Goal: Task Accomplishment & Management: Complete application form

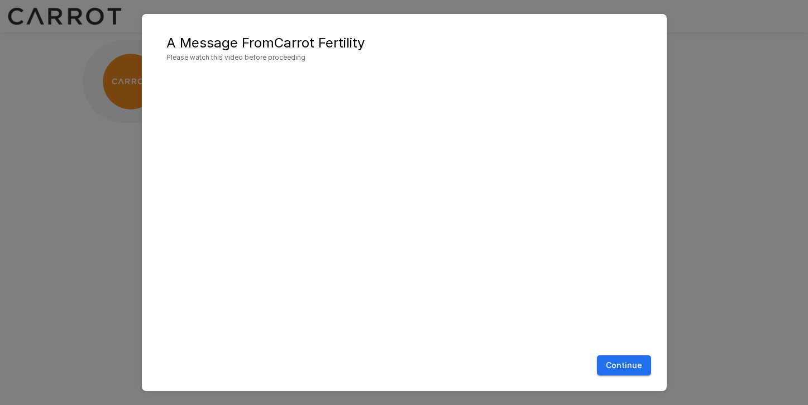
click at [622, 363] on button "Continue" at bounding box center [624, 365] width 54 height 21
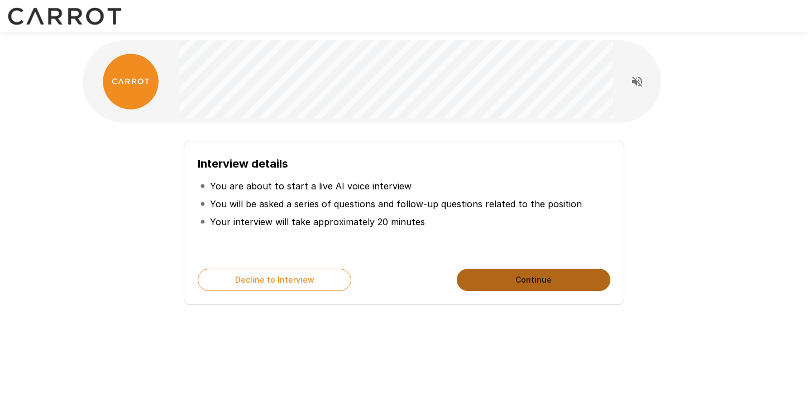
click at [534, 280] on button "Continue" at bounding box center [534, 280] width 154 height 22
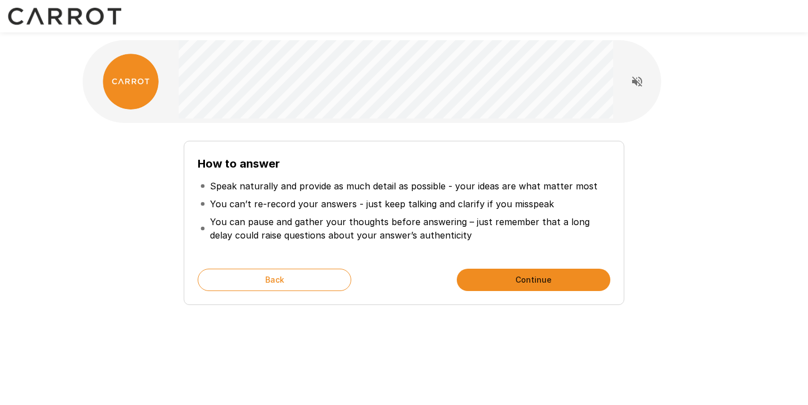
click at [535, 278] on button "Continue" at bounding box center [534, 280] width 154 height 22
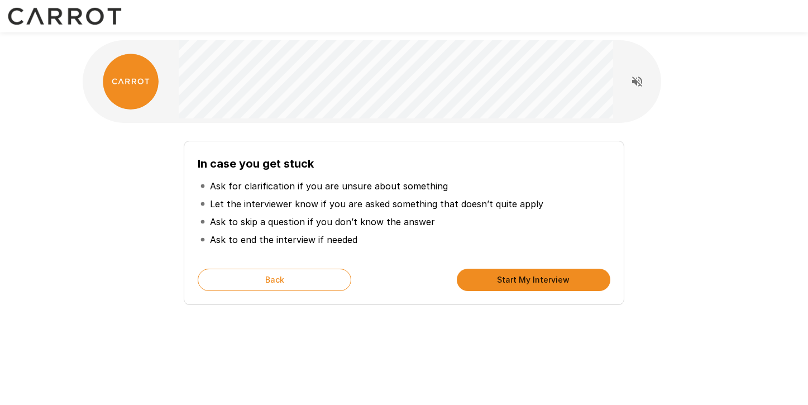
click at [535, 278] on button "Start My Interview" at bounding box center [534, 280] width 154 height 22
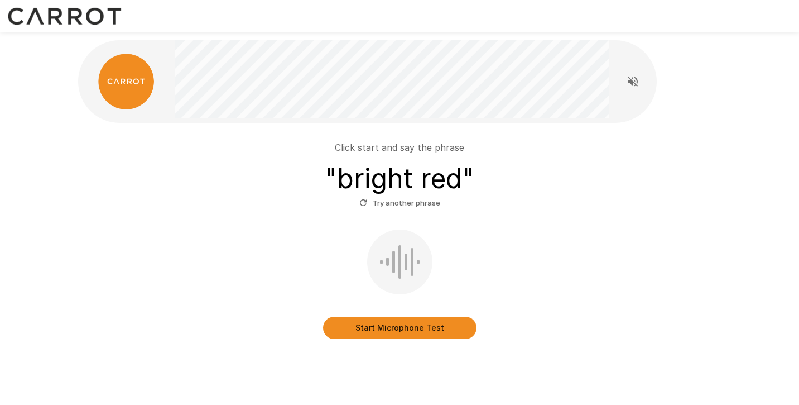
click at [416, 330] on button "Start Microphone Test" at bounding box center [400, 328] width 154 height 22
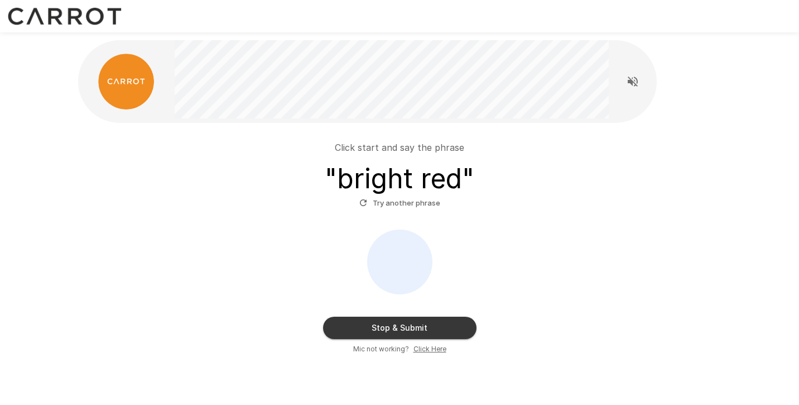
click at [424, 326] on button "Stop & Submit" at bounding box center [400, 328] width 154 height 22
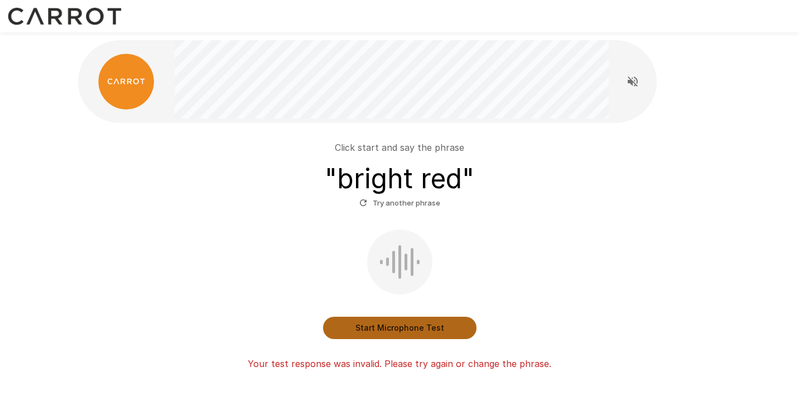
click at [424, 326] on button "Start Microphone Test" at bounding box center [400, 328] width 154 height 22
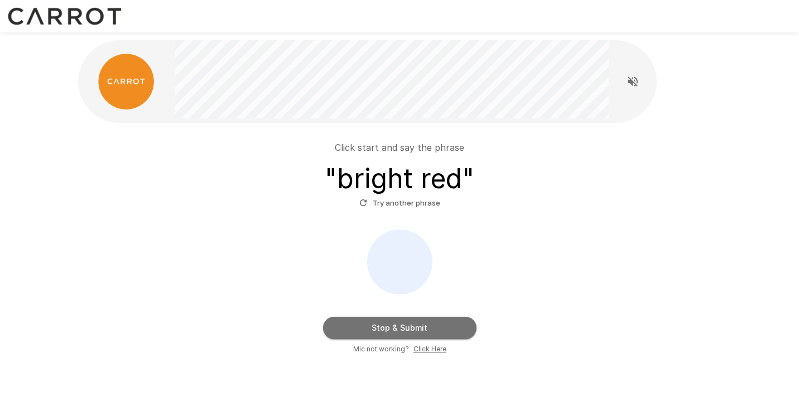
click at [424, 327] on button "Stop & Submit" at bounding box center [400, 328] width 154 height 22
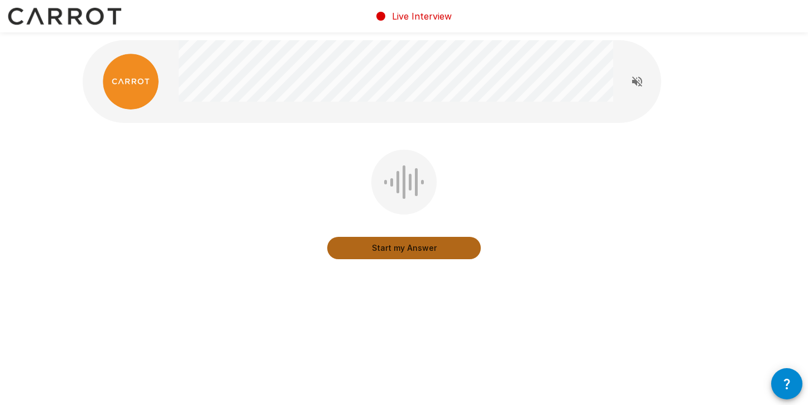
click at [405, 249] on button "Start my Answer" at bounding box center [404, 248] width 154 height 22
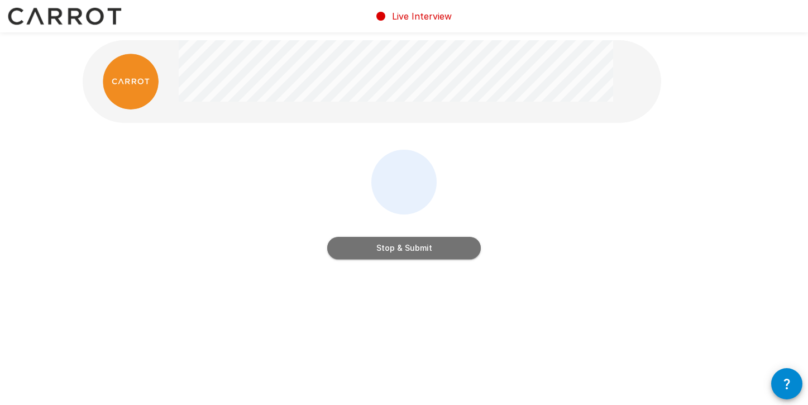
click at [405, 249] on button "Stop & Submit" at bounding box center [404, 248] width 154 height 22
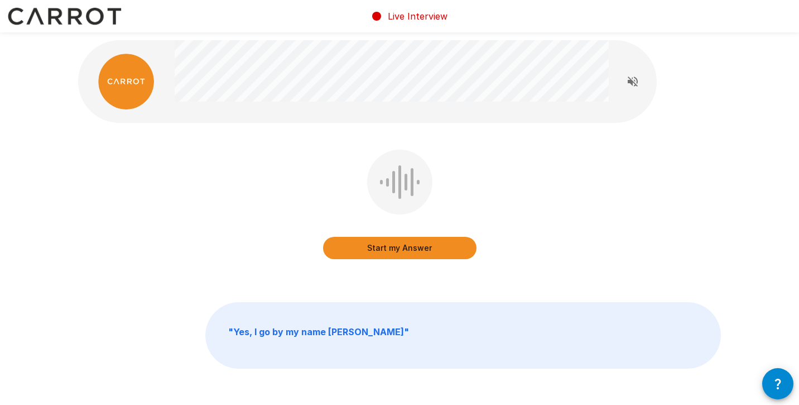
click at [407, 248] on button "Start my Answer" at bounding box center [400, 248] width 154 height 22
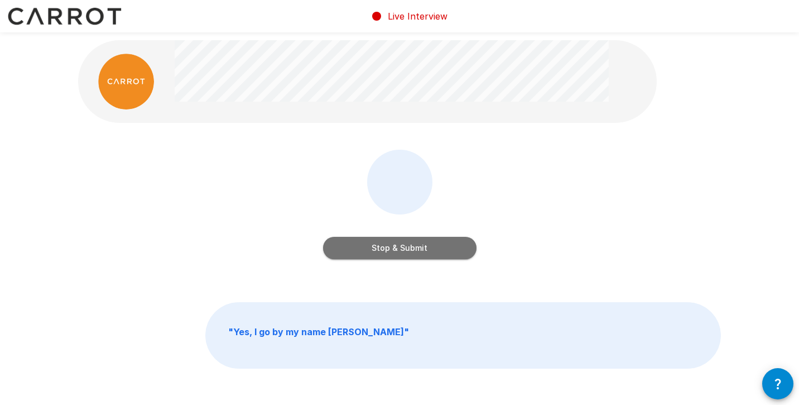
click at [407, 248] on button "Stop & Submit" at bounding box center [400, 248] width 154 height 22
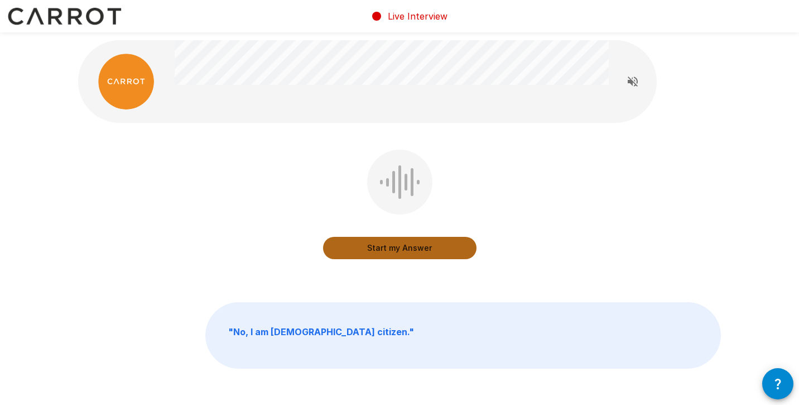
click at [406, 250] on button "Start my Answer" at bounding box center [400, 248] width 154 height 22
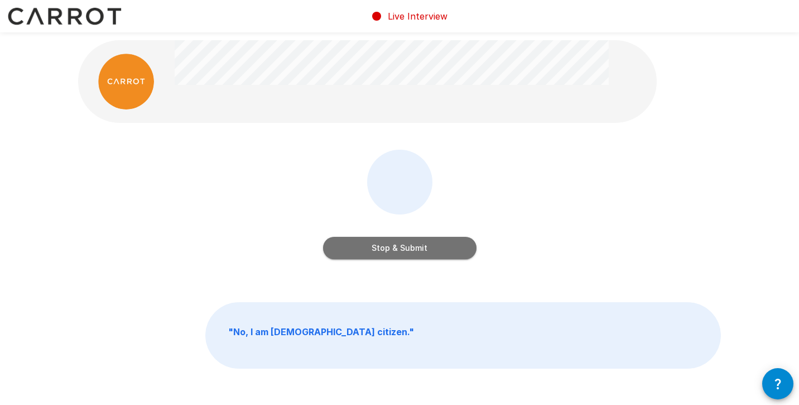
click at [408, 249] on button "Stop & Submit" at bounding box center [400, 248] width 154 height 22
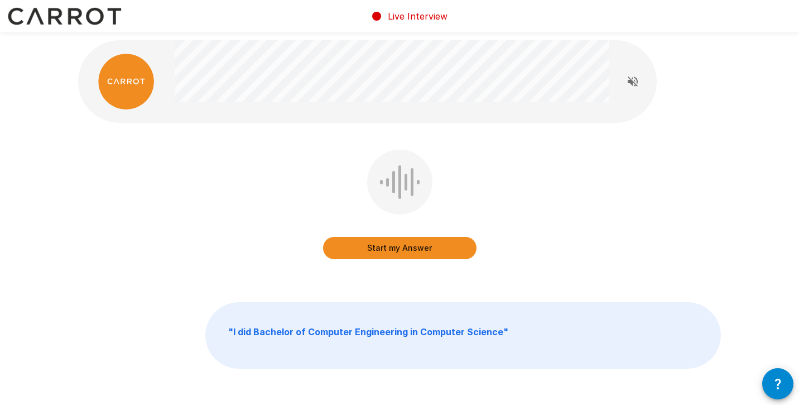
click at [425, 246] on button "Start my Answer" at bounding box center [400, 248] width 154 height 22
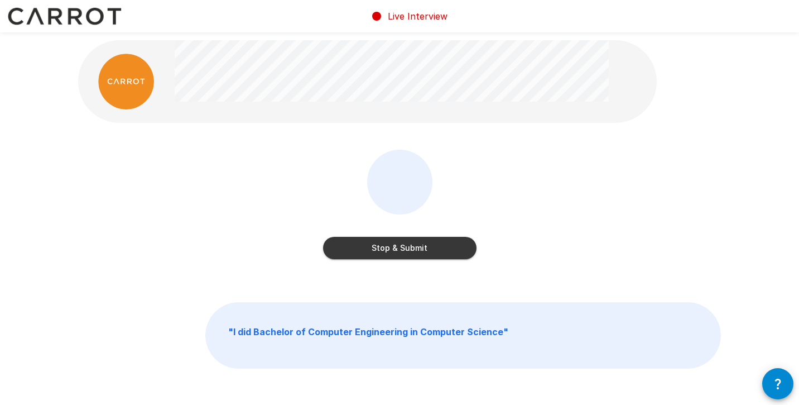
click at [416, 253] on button "Stop & Submit" at bounding box center [400, 248] width 154 height 22
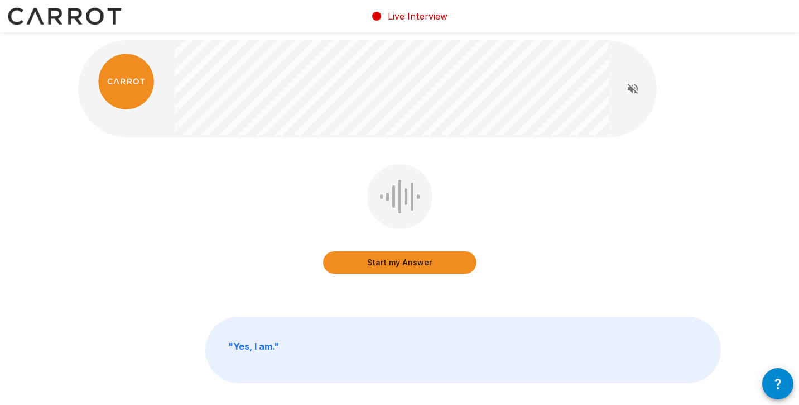
click at [447, 263] on button "Start my Answer" at bounding box center [400, 262] width 154 height 22
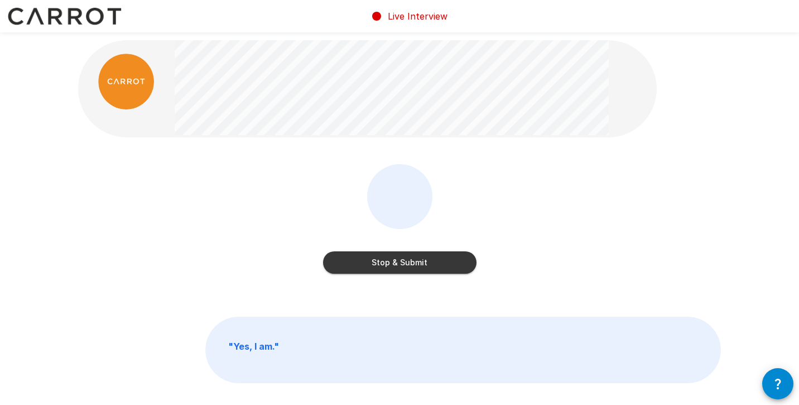
click at [413, 260] on button "Stop & Submit" at bounding box center [400, 262] width 154 height 22
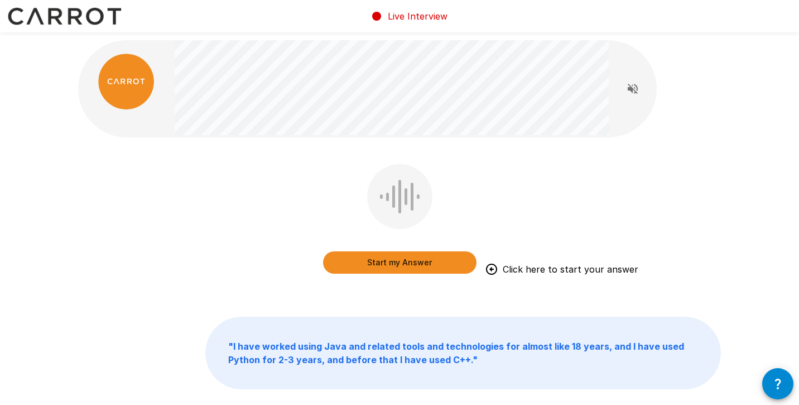
click at [384, 260] on button "Start my Answer" at bounding box center [400, 262] width 154 height 22
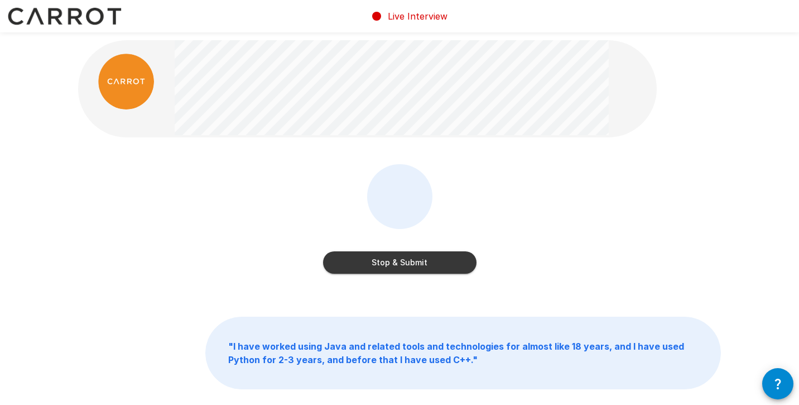
click at [434, 264] on button "Stop & Submit" at bounding box center [400, 262] width 154 height 22
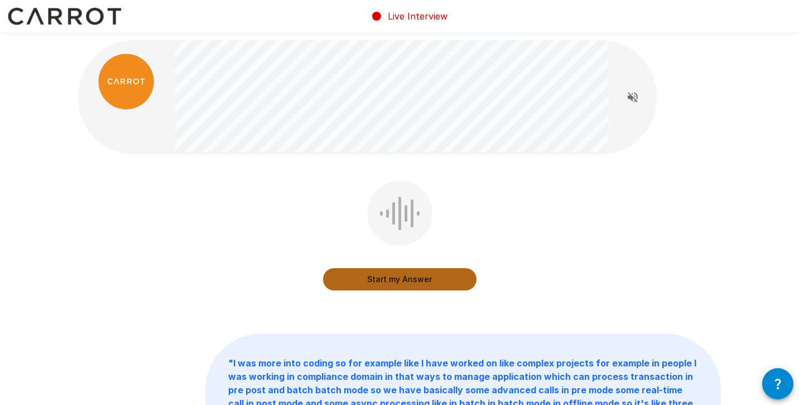
click at [410, 282] on button "Start my Answer" at bounding box center [400, 279] width 154 height 22
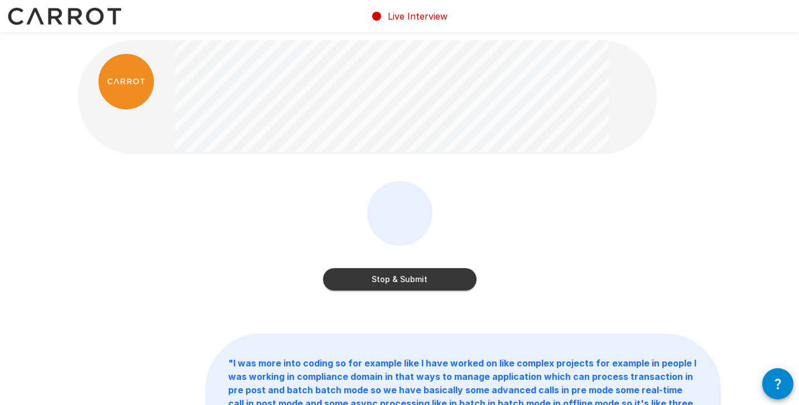
click at [413, 277] on button "Stop & Submit" at bounding box center [400, 279] width 154 height 22
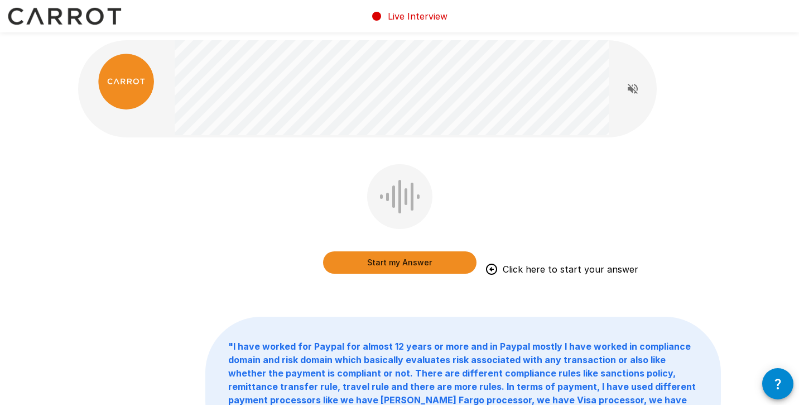
click at [420, 260] on button "Start my Answer" at bounding box center [400, 262] width 154 height 22
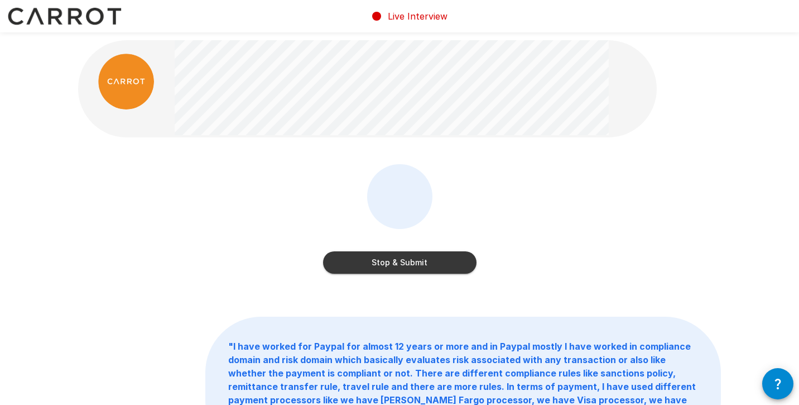
click at [440, 258] on button "Stop & Submit" at bounding box center [400, 262] width 154 height 22
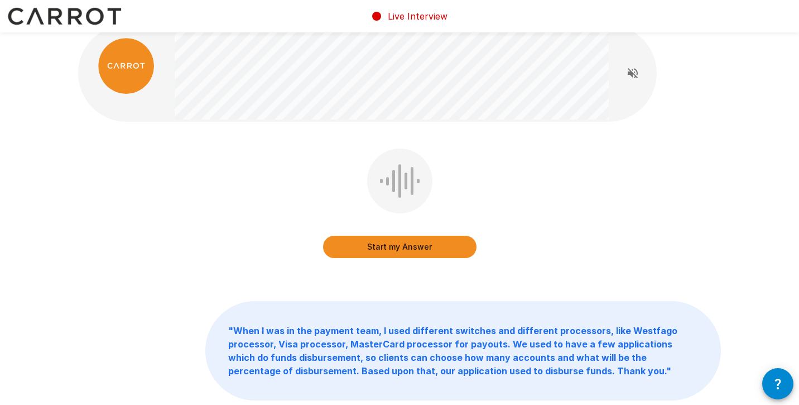
scroll to position [20, 0]
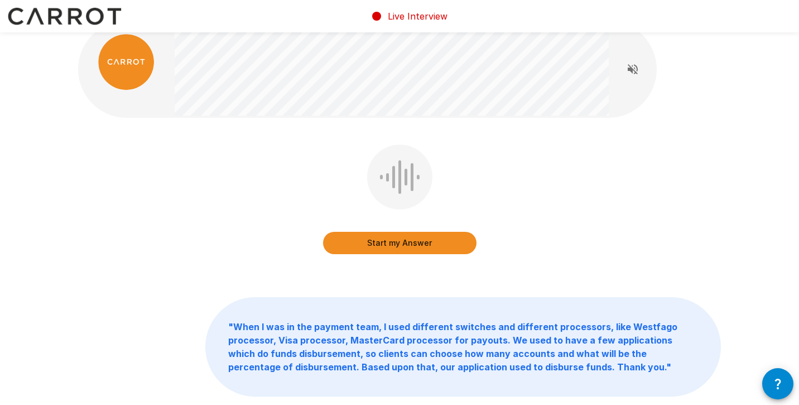
click at [421, 244] on button "Start my Answer" at bounding box center [400, 243] width 154 height 22
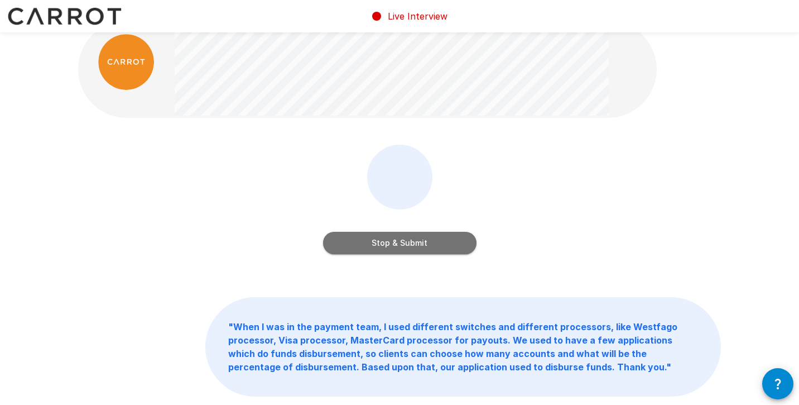
click at [437, 237] on button "Stop & Submit" at bounding box center [400, 243] width 154 height 22
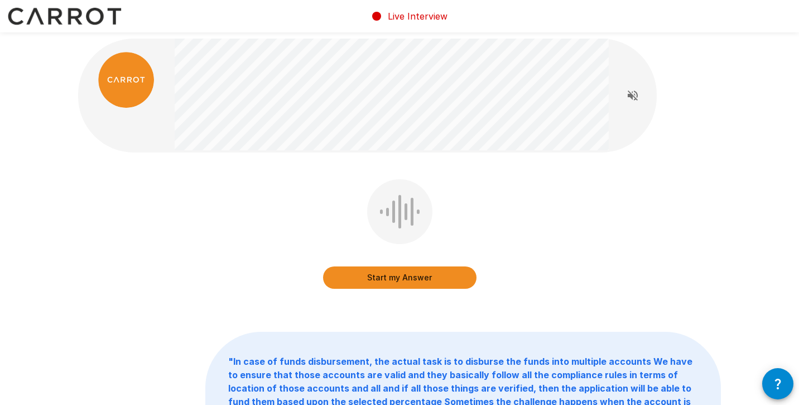
scroll to position [2, 0]
click at [400, 278] on button "Start my Answer" at bounding box center [400, 277] width 154 height 22
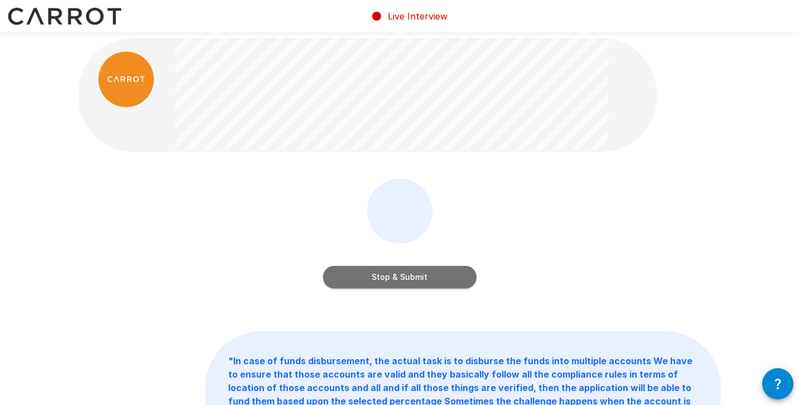
click at [389, 281] on button "Stop & Submit" at bounding box center [400, 277] width 154 height 22
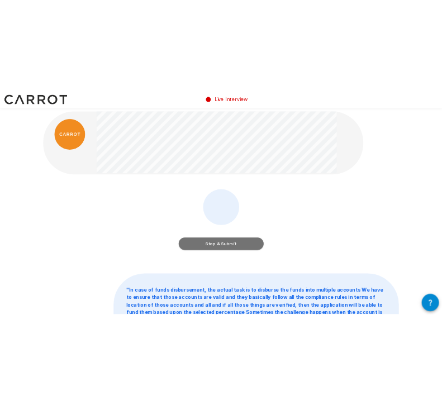
scroll to position [0, 0]
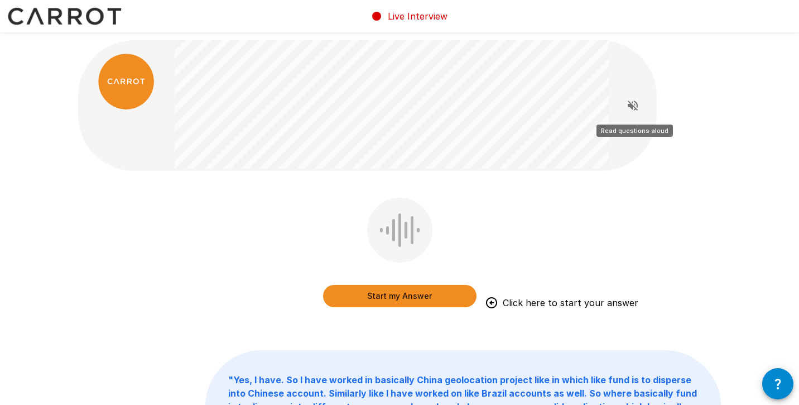
click at [629, 111] on div at bounding box center [367, 105] width 579 height 131
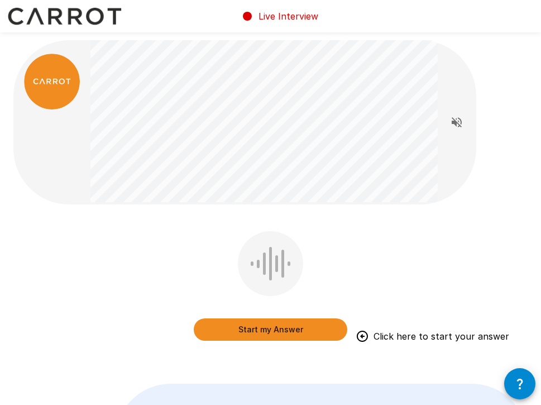
click at [263, 325] on button "Start my Answer" at bounding box center [271, 329] width 154 height 22
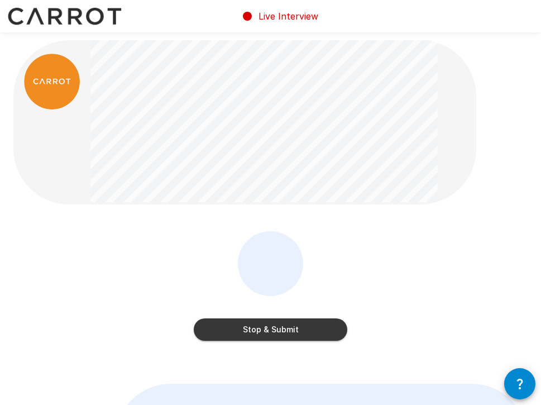
click at [279, 327] on button "Stop & Submit" at bounding box center [271, 329] width 154 height 22
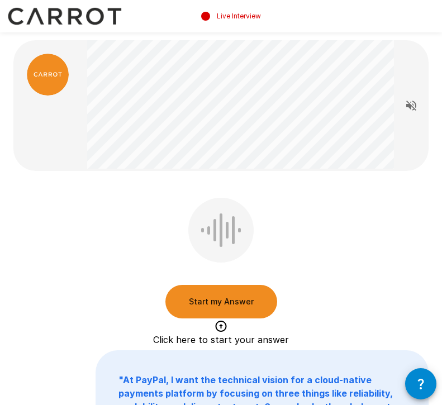
click at [315, 287] on div "Start my Answer Click here to start your answer" at bounding box center [220, 261] width 415 height 126
click at [363, 282] on div "Start my Answer Click here to start your answer" at bounding box center [220, 261] width 415 height 126
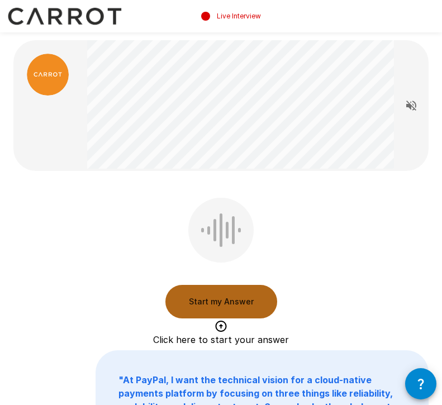
click at [242, 293] on button "Start my Answer" at bounding box center [221, 301] width 112 height 33
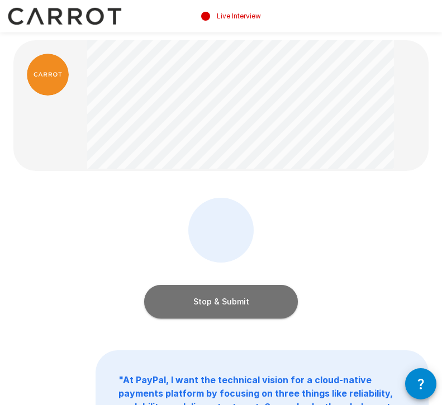
click at [262, 310] on button "Stop & Submit" at bounding box center [221, 301] width 154 height 33
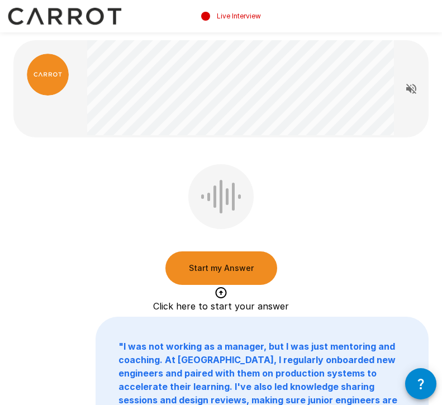
click at [333, 238] on div "Start my Answer Click here to start your answer" at bounding box center [220, 227] width 415 height 126
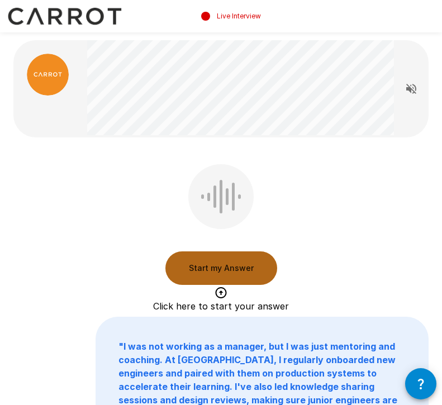
click at [234, 265] on button "Start my Answer" at bounding box center [221, 267] width 112 height 33
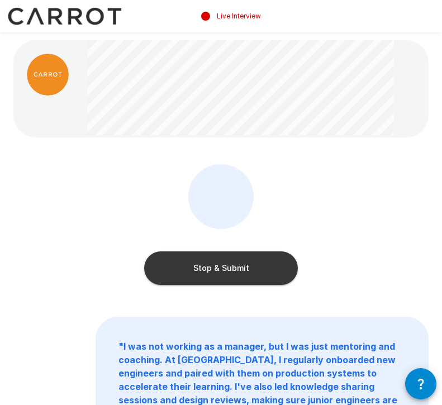
click at [247, 271] on button "Stop & Submit" at bounding box center [221, 267] width 154 height 33
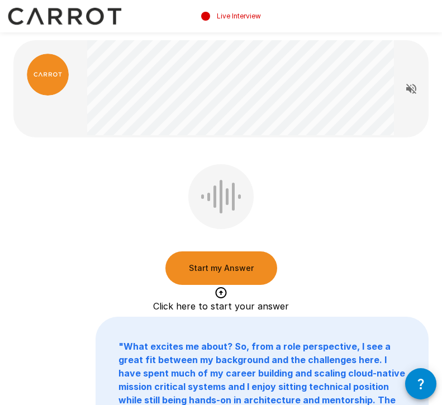
click at [223, 262] on button "Start my Answer" at bounding box center [221, 267] width 112 height 33
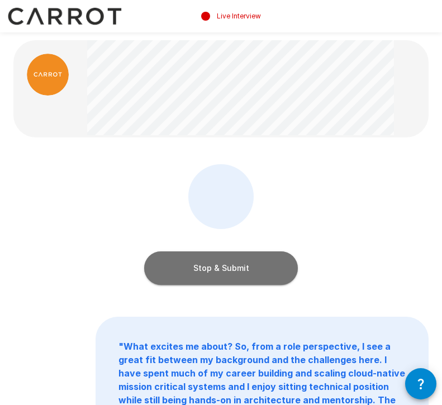
click at [229, 266] on button "Stop & Submit" at bounding box center [221, 267] width 154 height 33
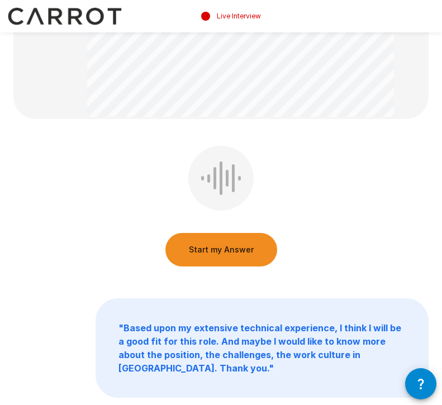
scroll to position [256, 0]
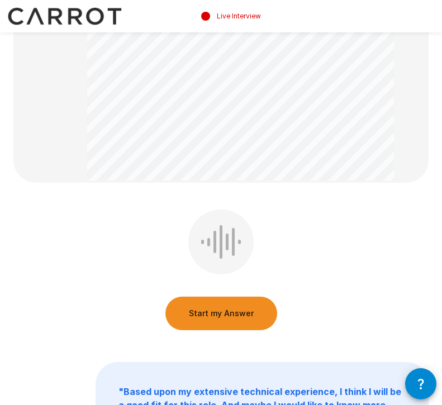
click at [228, 317] on button "Start my Answer" at bounding box center [221, 312] width 112 height 33
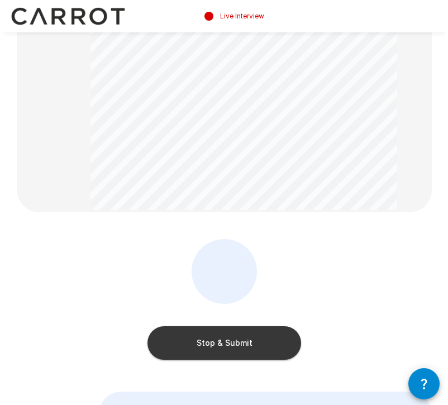
scroll to position [220, 0]
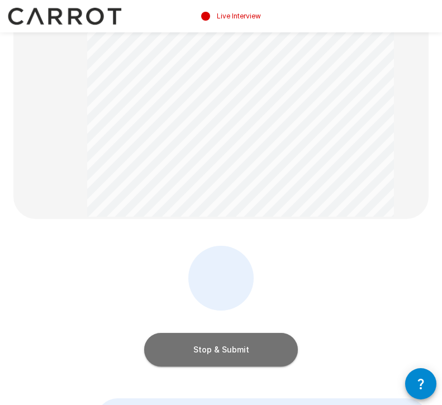
click at [245, 348] on button "Stop & Submit" at bounding box center [221, 349] width 154 height 33
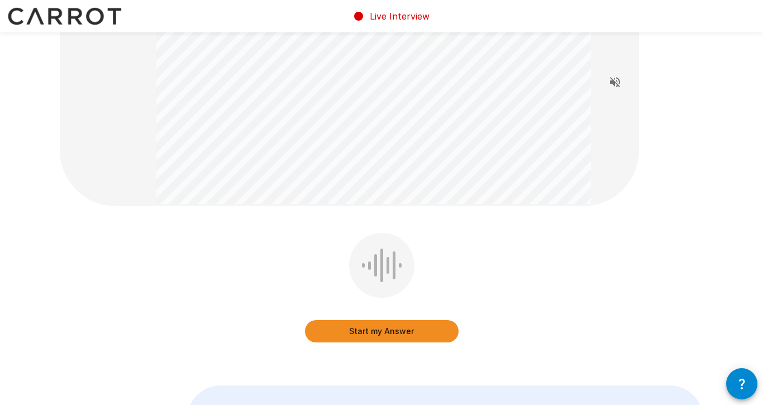
scroll to position [82, 0]
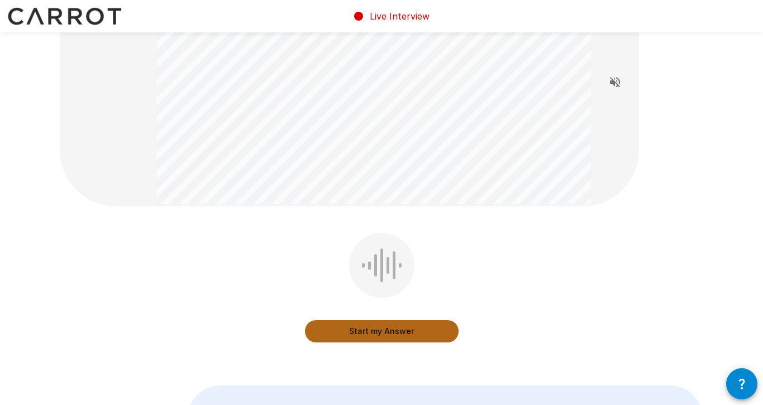
click at [405, 330] on button "Start my Answer" at bounding box center [382, 331] width 154 height 22
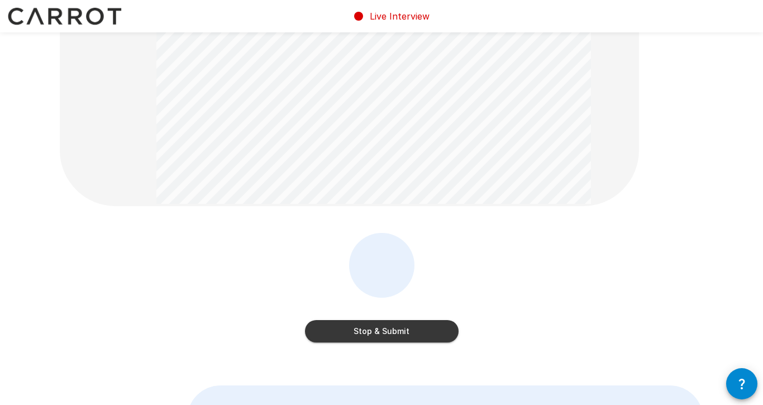
click at [414, 336] on button "Stop & Submit" at bounding box center [382, 331] width 154 height 22
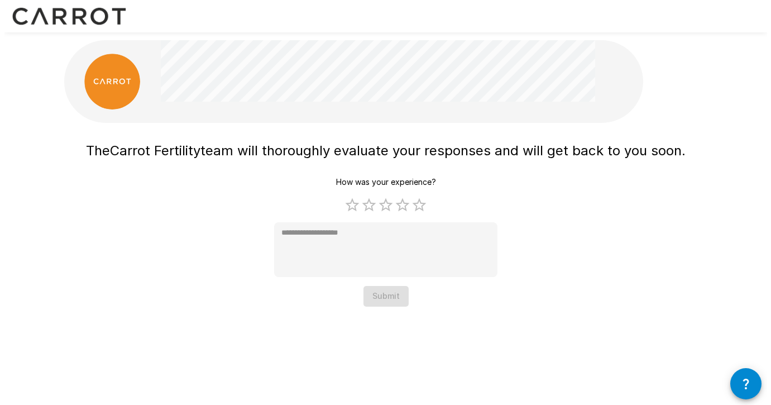
scroll to position [0, 0]
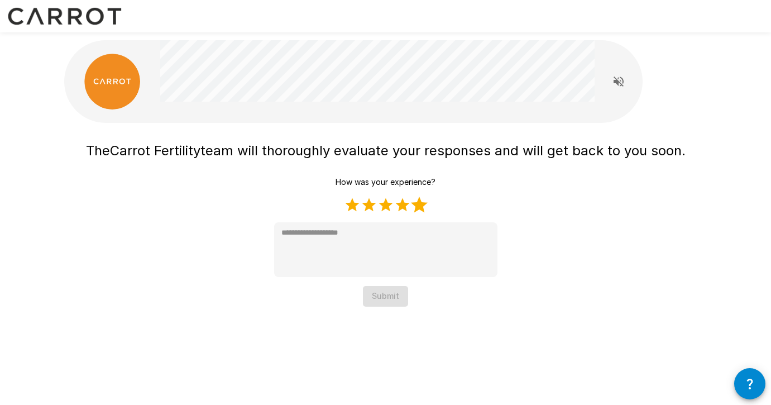
click at [425, 206] on label "5 Stars" at bounding box center [419, 204] width 17 height 17
type textarea "*"
click at [391, 294] on button "Submit" at bounding box center [385, 296] width 45 height 21
